Goal: Use online tool/utility: Utilize a website feature to perform a specific function

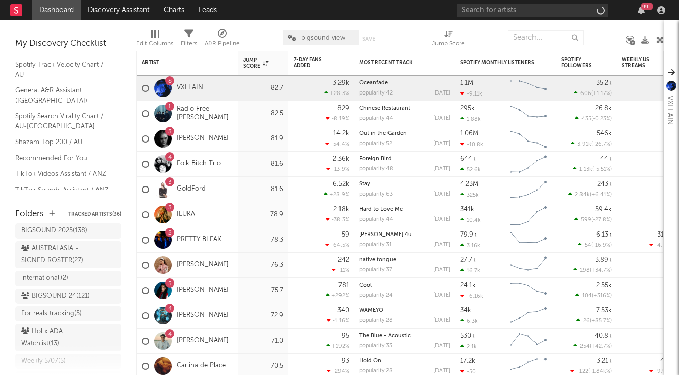
scroll to position [69, 0]
click at [63, 243] on div "AUSTRALASIA - SIGNED ROSTER ( 27 )" at bounding box center [56, 252] width 71 height 24
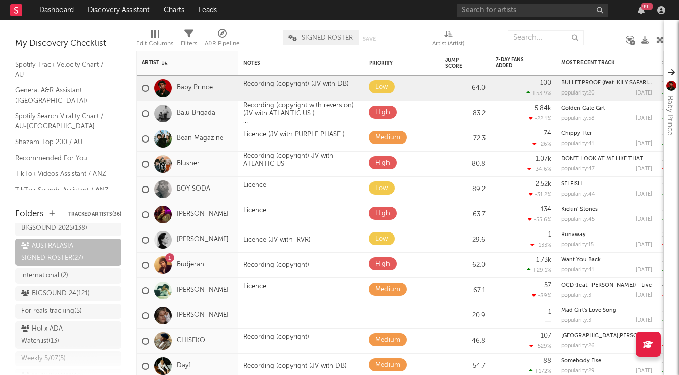
click at [635, 41] on div "Edit Columns Filters A&R Pipeline SIGNED ROSTER Save Save as Artist (Artist)" at bounding box center [400, 35] width 528 height 30
click at [632, 41] on icon at bounding box center [632, 42] width 5 height 5
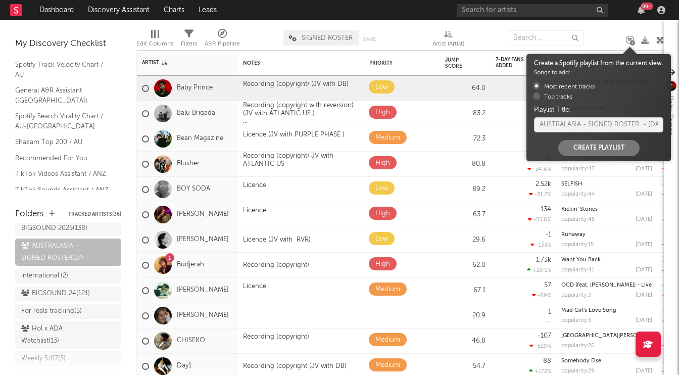
click at [586, 151] on button "Create Playlist" at bounding box center [598, 148] width 81 height 16
radio input "true"
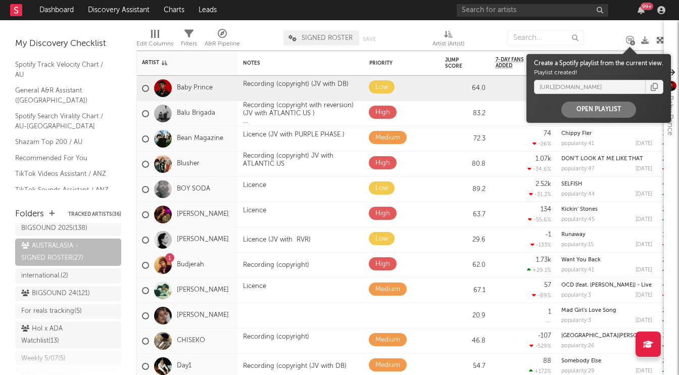
click at [657, 86] on icon "button" at bounding box center [654, 87] width 7 height 8
